Goal: Navigation & Orientation: Find specific page/section

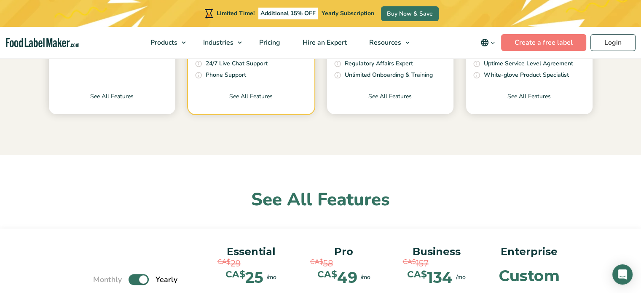
scroll to position [422, 0]
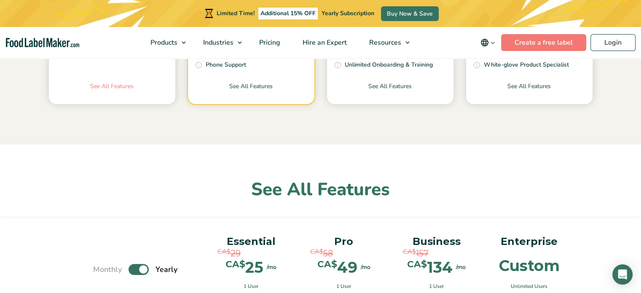
click at [112, 87] on link "See All Features" at bounding box center [112, 93] width 126 height 22
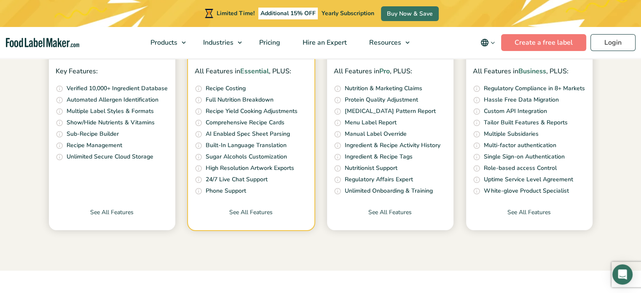
scroll to position [295, 0]
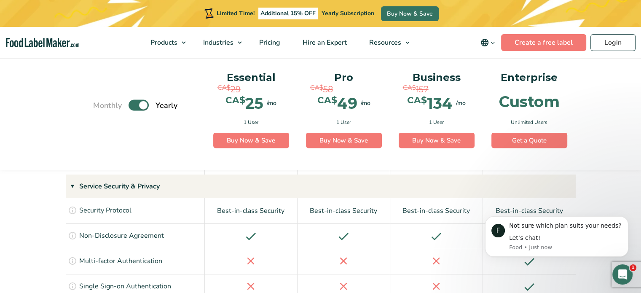
scroll to position [1813, 0]
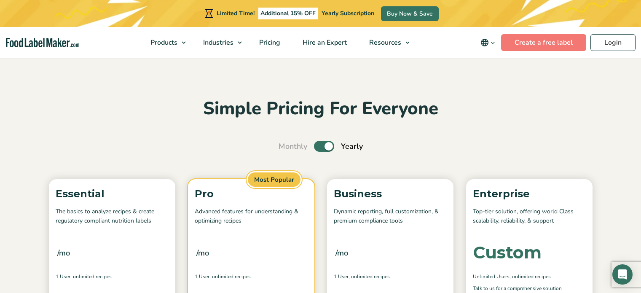
scroll to position [326, 0]
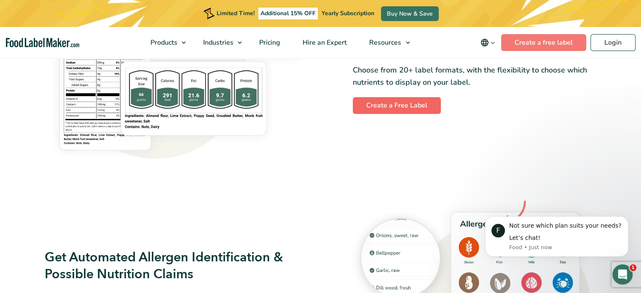
scroll to position [927, 0]
